Goal: Task Accomplishment & Management: Manage account settings

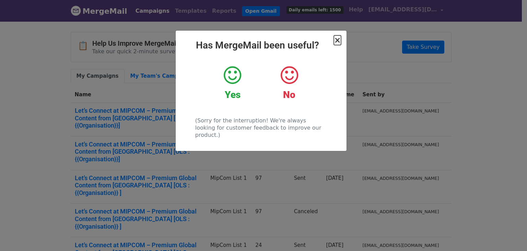
click at [338, 42] on span "×" at bounding box center [337, 40] width 7 height 10
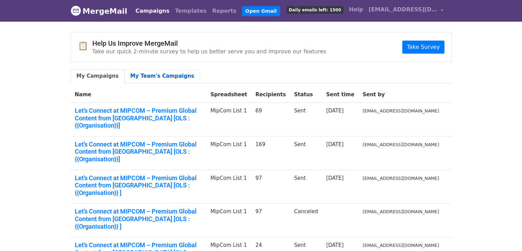
click at [162, 76] on link "My Team's Campaigns" at bounding box center [163, 76] width 76 height 14
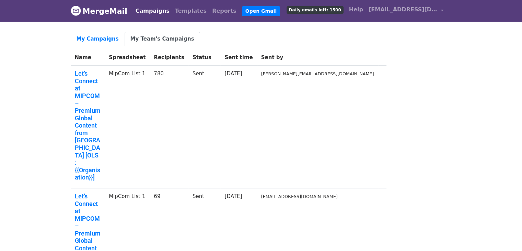
click at [97, 44] on link "My Campaigns" at bounding box center [98, 39] width 54 height 14
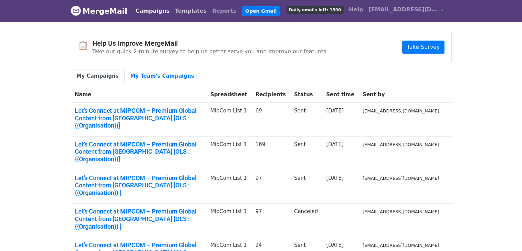
click at [182, 13] on link "Templates" at bounding box center [190, 11] width 37 height 14
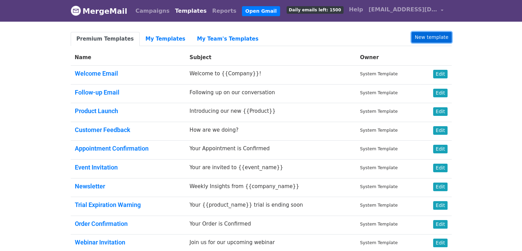
click at [430, 39] on link "New template" at bounding box center [432, 37] width 40 height 11
click at [161, 41] on link "My Templates" at bounding box center [166, 39] width 52 height 14
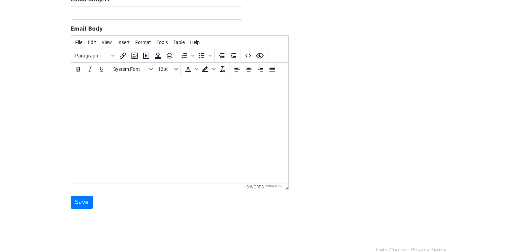
scroll to position [84, 0]
click at [145, 43] on span "Format" at bounding box center [143, 41] width 16 height 5
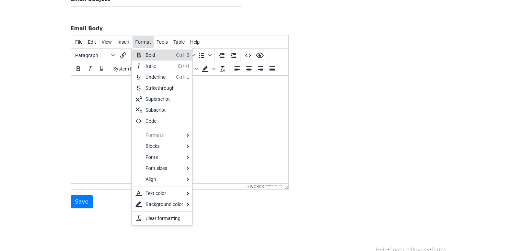
click at [145, 43] on span "Format" at bounding box center [143, 41] width 16 height 5
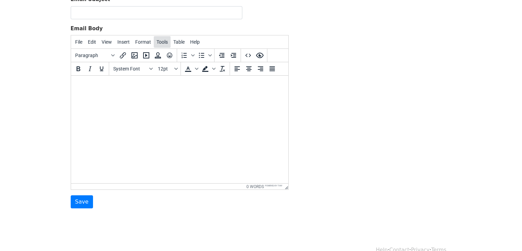
click at [164, 40] on span "Tools" at bounding box center [162, 41] width 11 height 5
click at [168, 52] on div "Source code" at bounding box center [179, 55] width 26 height 8
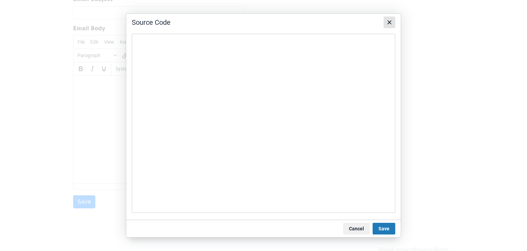
click at [391, 22] on icon "Close" at bounding box center [390, 22] width 8 height 8
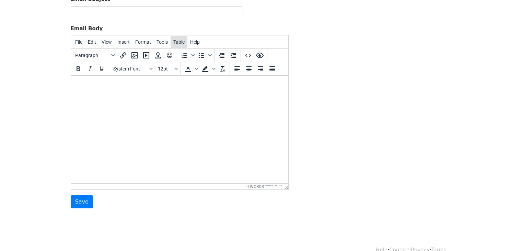
click at [175, 43] on span "Table" at bounding box center [178, 41] width 11 height 5
click at [77, 40] on span "File" at bounding box center [78, 41] width 7 height 5
click at [97, 94] on html at bounding box center [179, 85] width 217 height 19
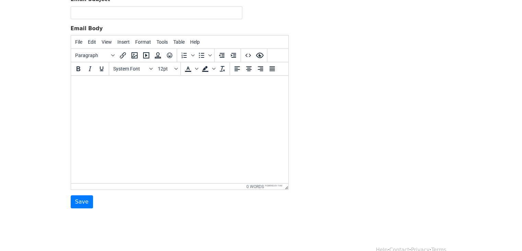
paste body
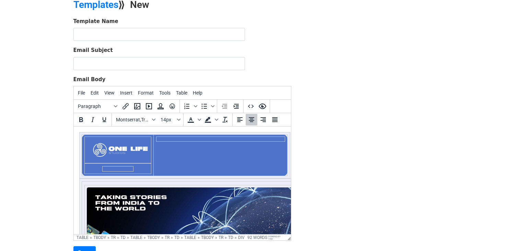
scroll to position [32, 0]
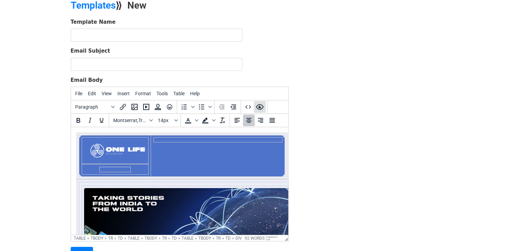
click at [261, 107] on icon "Preview" at bounding box center [260, 106] width 8 height 5
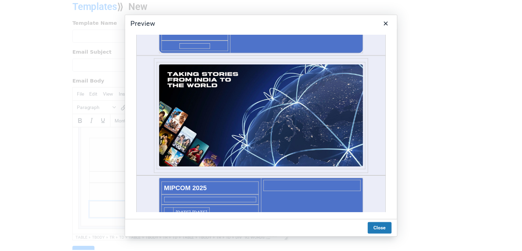
scroll to position [0, 0]
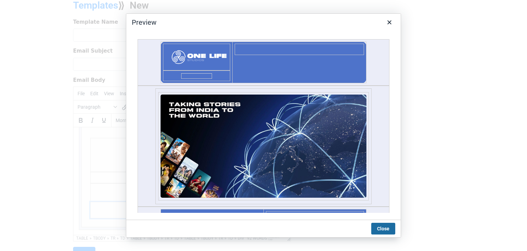
click at [385, 229] on button "Close" at bounding box center [384, 229] width 24 height 12
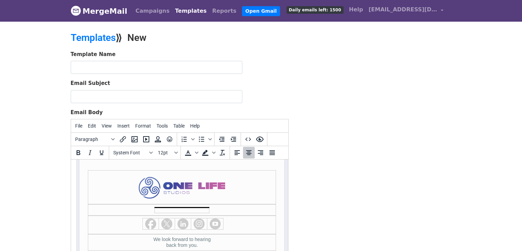
scroll to position [96, 0]
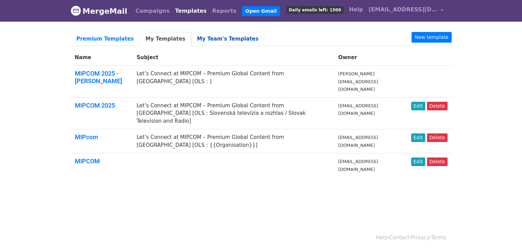
click at [198, 37] on link "My Team's Templates" at bounding box center [227, 39] width 73 height 14
click at [106, 40] on link "Premium Templates" at bounding box center [105, 39] width 69 height 14
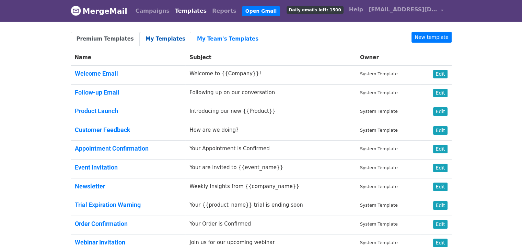
click at [148, 42] on link "My Templates" at bounding box center [166, 39] width 52 height 14
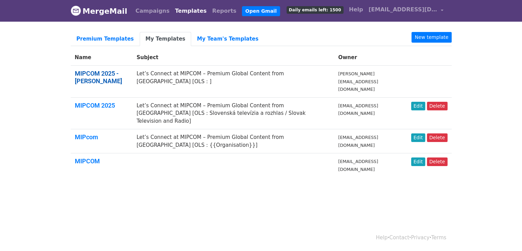
click at [108, 72] on link "MIPCOM 2025 - Shashank" at bounding box center [98, 77] width 47 height 15
click at [193, 39] on link "My Team's Templates" at bounding box center [227, 39] width 73 height 14
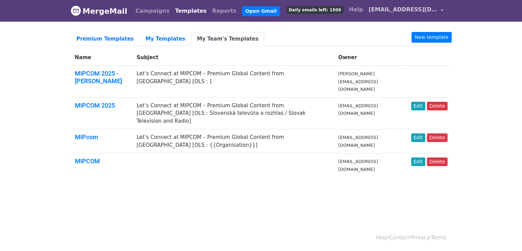
click at [433, 6] on span "[EMAIL_ADDRESS][DOMAIN_NAME]" at bounding box center [403, 9] width 69 height 8
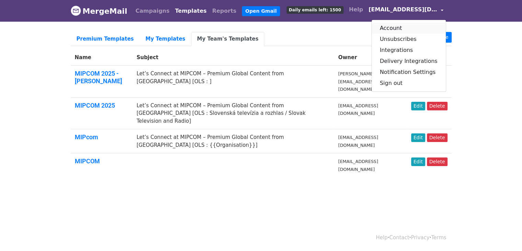
click at [403, 29] on link "Account" at bounding box center [409, 28] width 74 height 11
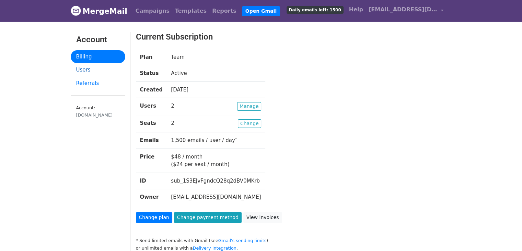
click at [90, 66] on link "Users" at bounding box center [98, 69] width 55 height 13
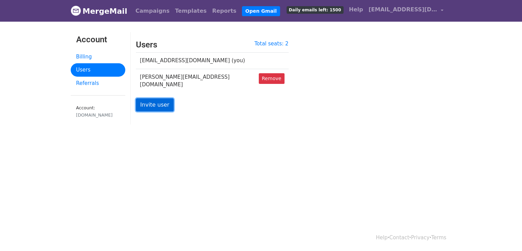
click at [154, 103] on link "Invite user" at bounding box center [155, 104] width 38 height 13
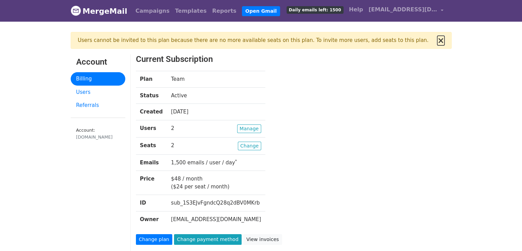
click at [439, 40] on button "×" at bounding box center [440, 40] width 7 height 8
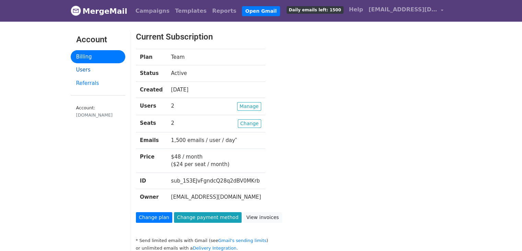
click at [86, 72] on link "Users" at bounding box center [98, 69] width 55 height 13
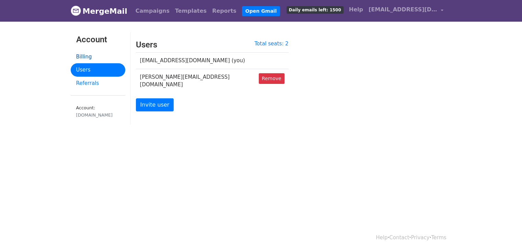
click at [91, 54] on link "Billing" at bounding box center [98, 56] width 55 height 13
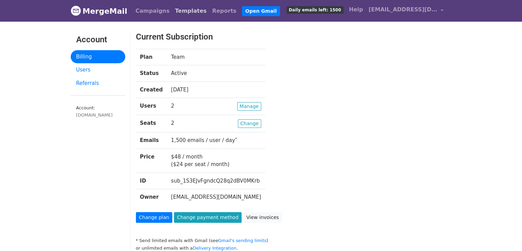
click at [178, 12] on link "Templates" at bounding box center [190, 11] width 37 height 14
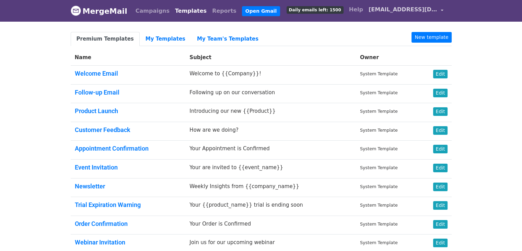
click at [421, 3] on link "[EMAIL_ADDRESS][DOMAIN_NAME]" at bounding box center [406, 11] width 80 height 16
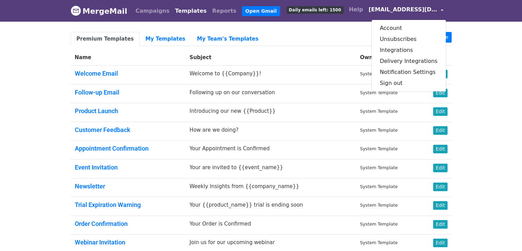
click at [477, 14] on header "MergeMail Campaigns Templates Reports Open Gmail Daily emails left: 1500 Help […" at bounding box center [261, 11] width 522 height 22
